Goal: Information Seeking & Learning: Learn about a topic

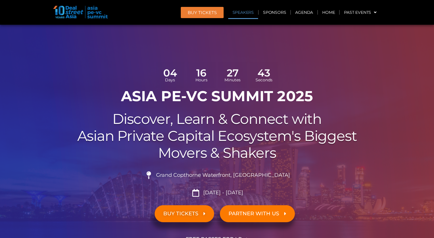
click at [246, 15] on link "Speakers" at bounding box center [243, 12] width 30 height 13
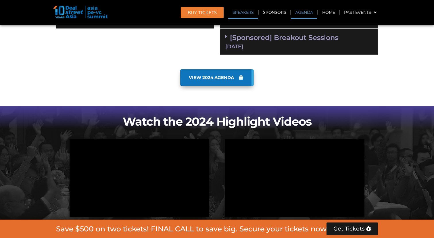
scroll to position [681, 0]
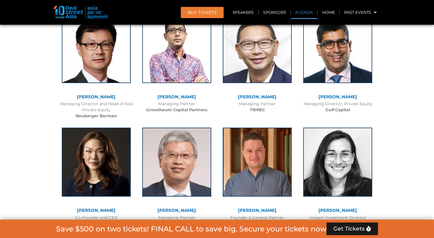
click at [311, 14] on link "Agenda" at bounding box center [304, 12] width 26 height 13
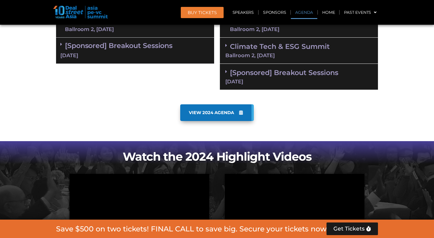
scroll to position [331, 0]
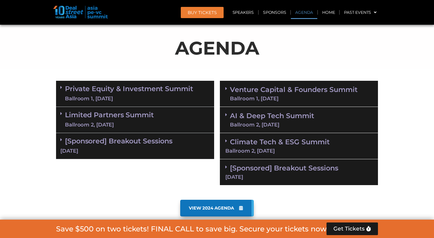
click at [247, 89] on link "Venture Capital & Founders​ Summit Ballroom 1, [DATE]" at bounding box center [294, 93] width 128 height 15
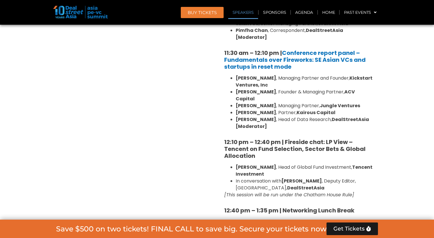
scroll to position [594, 0]
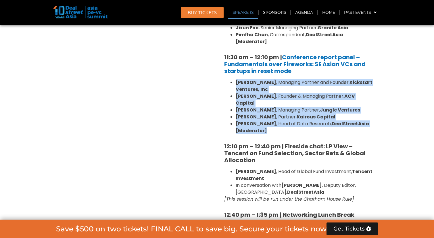
drag, startPoint x: 235, startPoint y: 74, endPoint x: 345, endPoint y: 113, distance: 116.2
click at [345, 113] on ul "[PERSON_NAME] , Managing Partner and Founder, Kickstart Ventures, Inc [PERSON_N…" at bounding box center [299, 106] width 150 height 55
copy ul "[PERSON_NAME] , Managing Partner and Founder, Kickstart Ventures, Inc [PERSON_N…"
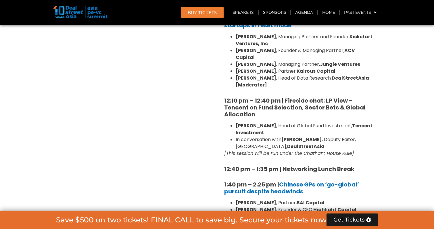
scroll to position [1058, 0]
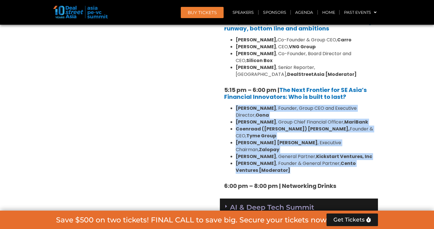
drag, startPoint x: 236, startPoint y: 80, endPoint x: 293, endPoint y: 125, distance: 73.1
click at [293, 125] on ul "[PERSON_NAME] , Founder, Group CEO and Executive Director, [PERSON_NAME] , Grou…" at bounding box center [299, 139] width 150 height 69
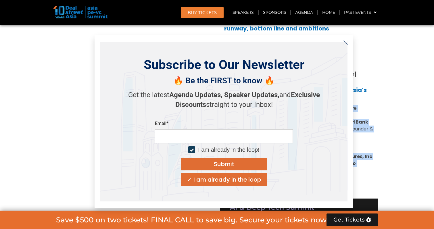
copy ul "[PERSON_NAME] , Founder, Group CEO and Executive Director, [PERSON_NAME] , Grou…"
click at [348, 43] on icon "Close" at bounding box center [345, 42] width 5 height 5
